Goal: Transaction & Acquisition: Purchase product/service

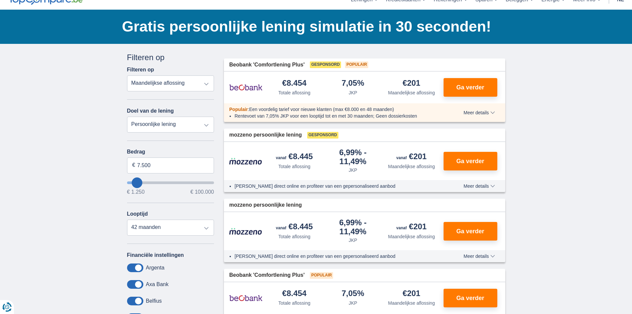
scroll to position [66, 0]
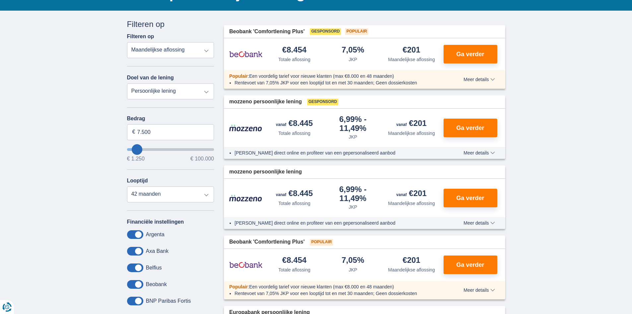
type input "6.250"
type input "5250"
type input "5.250"
select select "36"
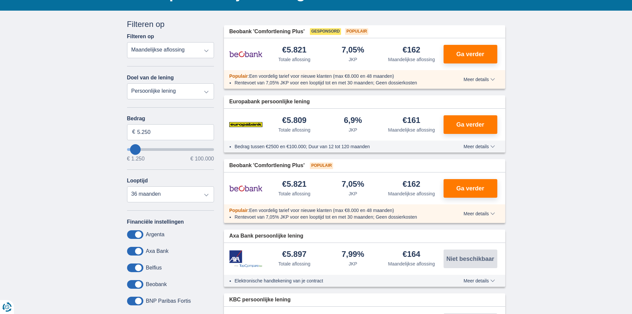
type input "4.250"
type input "3250"
type input "3.250"
select select "30"
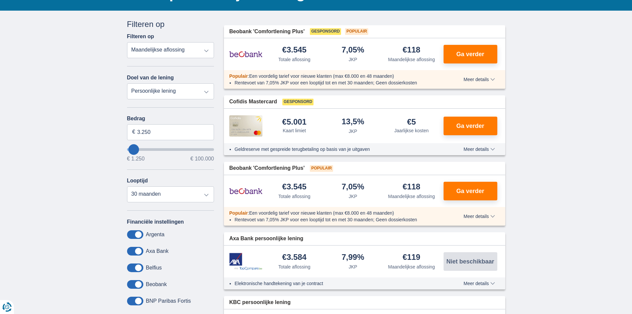
type input "1.250"
type input "1250"
select select "24"
type input "1250"
click at [155, 134] on input "1.250" at bounding box center [170, 132] width 87 height 16
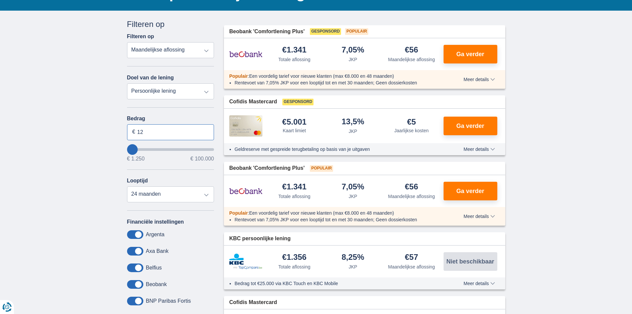
type input "1"
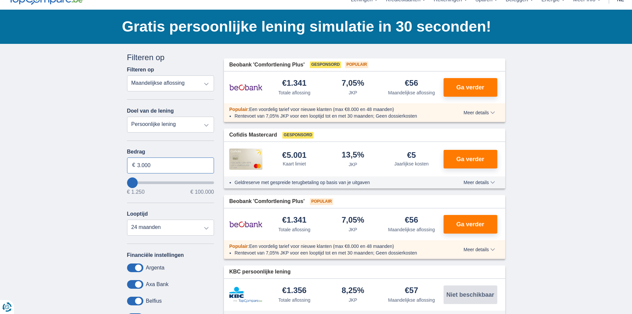
scroll to position [0, 0]
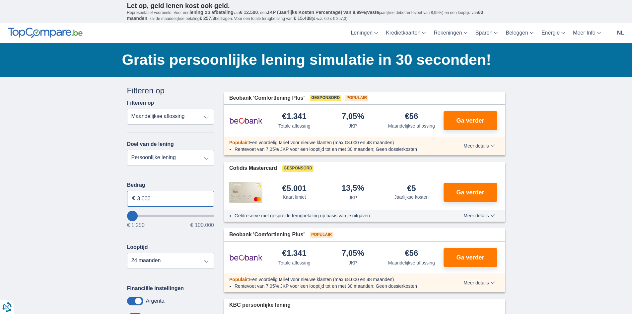
type input "3.000"
type input "3250"
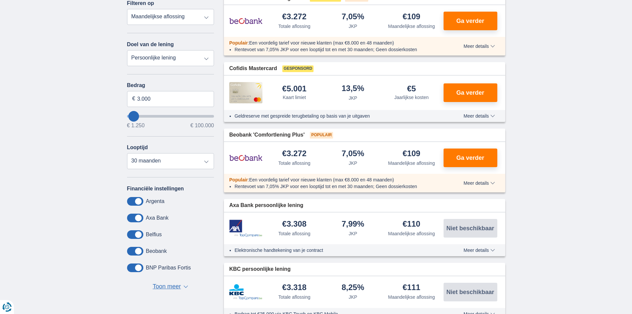
scroll to position [133, 0]
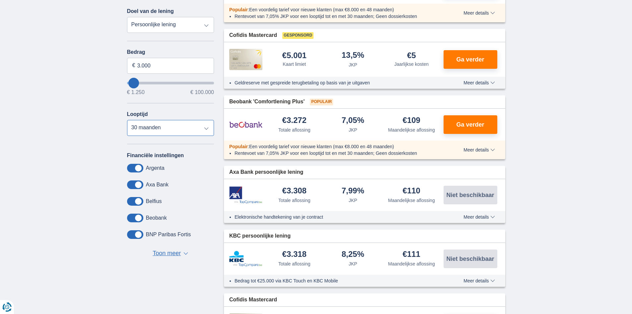
click at [205, 129] on select "12 maanden 18 maanden 24 maanden 30 maanden" at bounding box center [170, 128] width 87 height 16
click at [127, 122] on select "12 maanden 18 maanden 24 maanden 30 maanden" at bounding box center [170, 128] width 87 height 16
click at [208, 127] on select "12 maanden 18 maanden 24 maanden 30 maanden" at bounding box center [170, 128] width 87 height 16
click at [127, 122] on select "12 maanden 18 maanden 24 maanden 30 maanden" at bounding box center [170, 128] width 87 height 16
click at [206, 130] on select "12 maanden 18 maanden 24 maanden 30 maanden" at bounding box center [170, 128] width 87 height 16
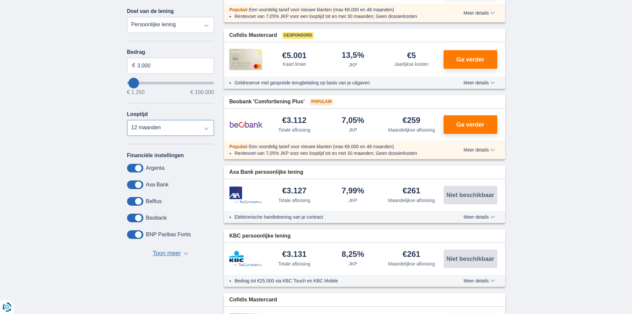
select select "18"
click at [127, 122] on select "12 maanden 18 maanden 24 maanden 30 maanden" at bounding box center [170, 128] width 87 height 16
type input "2.250"
type input "2250"
select select "24"
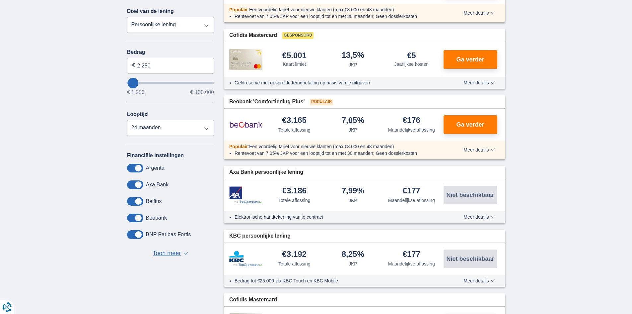
type input "3.250"
type input "3250"
select select "30"
type input "23.250"
type input "23250"
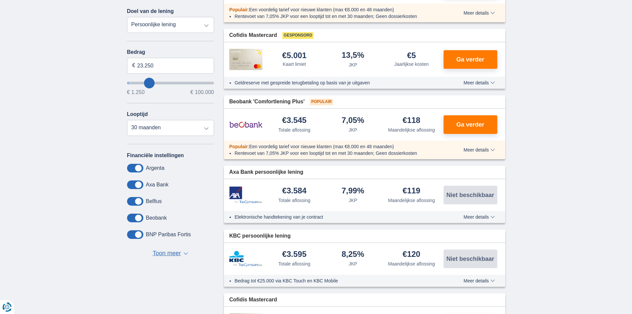
select select "120"
type input "23250"
click at [149, 83] on input "wantToBorrow" at bounding box center [170, 83] width 87 height 3
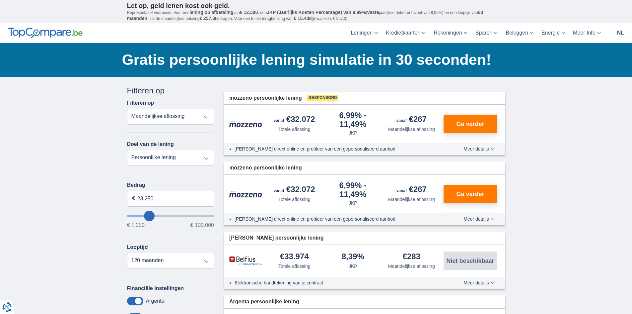
scroll to position [33, 0]
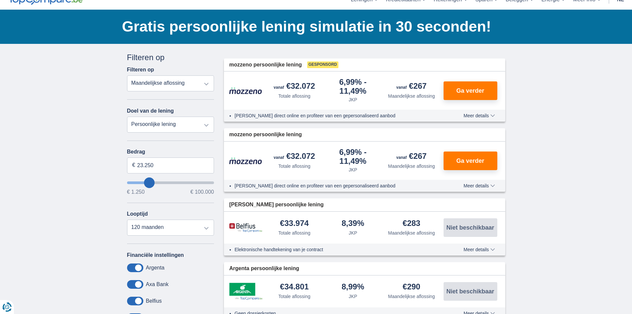
type input "5.250"
type input "5250"
select select "36"
type input "5250"
click at [136, 182] on input "wantToBorrow" at bounding box center [170, 182] width 87 height 3
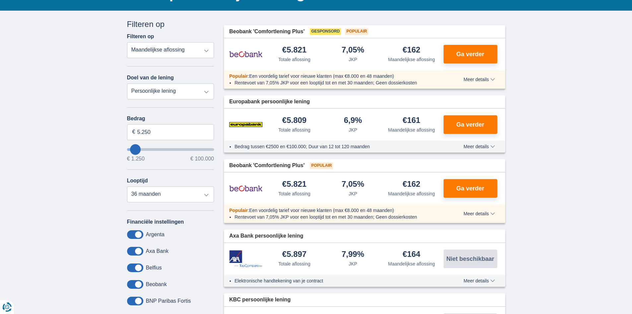
scroll to position [0, 0]
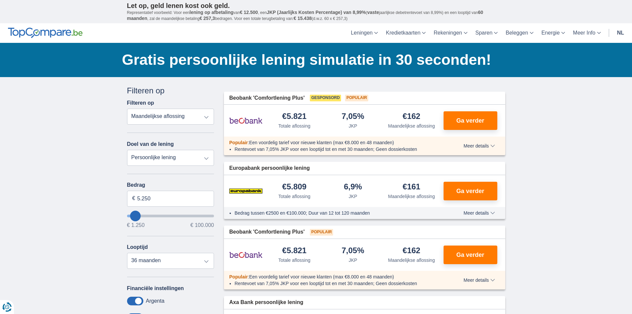
scroll to position [133, 0]
